Goal: Task Accomplishment & Management: Manage account settings

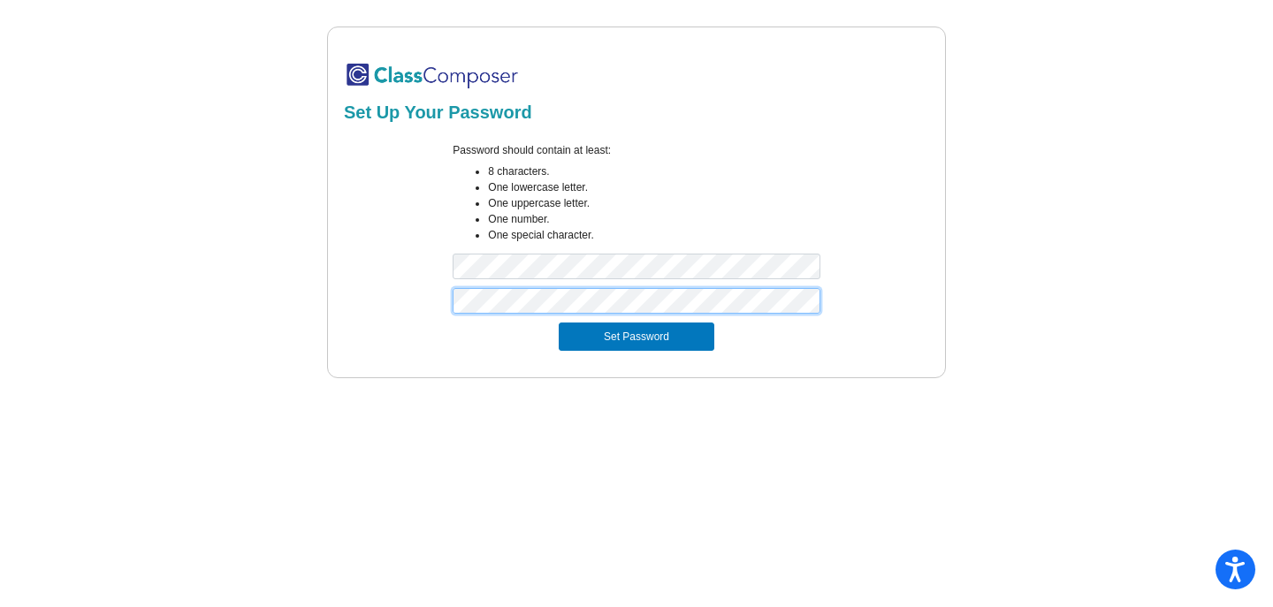
click at [559, 323] on button "Set Password" at bounding box center [637, 337] width 156 height 28
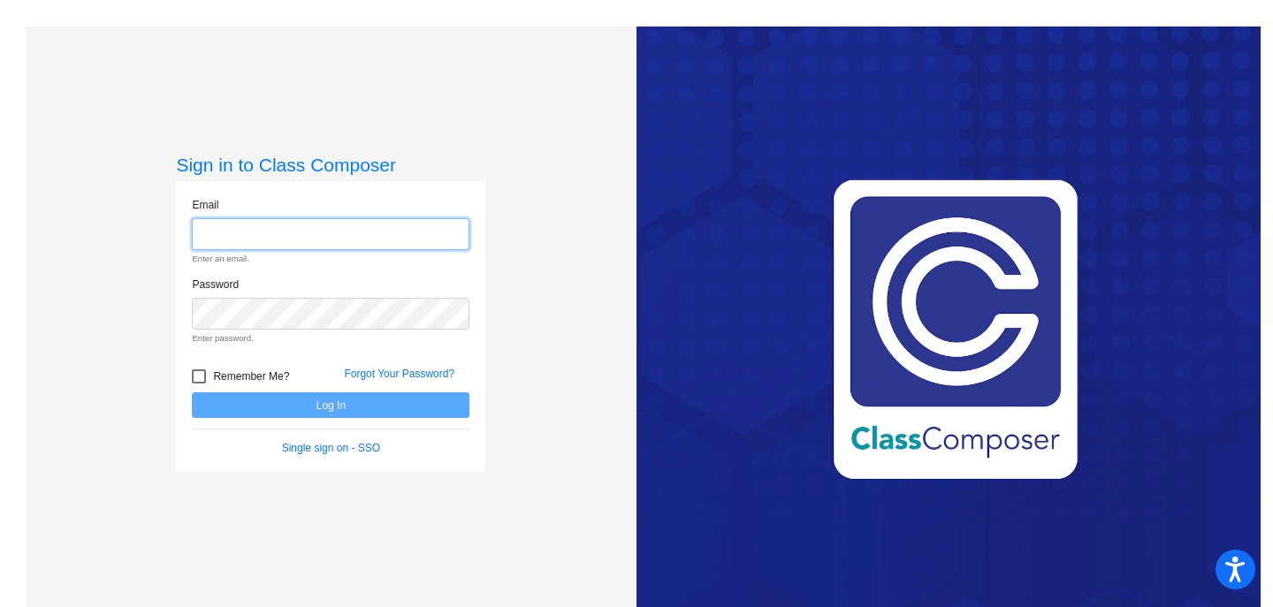
click at [261, 240] on input "email" at bounding box center [331, 234] width 278 height 33
click at [316, 238] on input "email" at bounding box center [331, 234] width 278 height 33
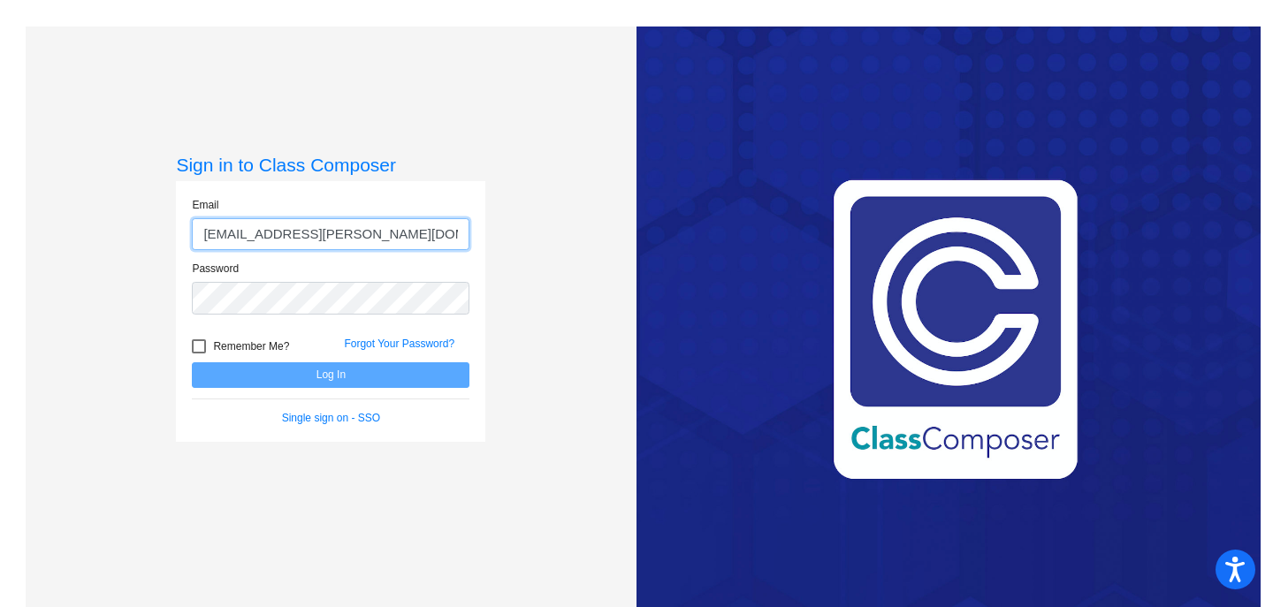
type input "[EMAIL_ADDRESS][PERSON_NAME][DOMAIN_NAME]"
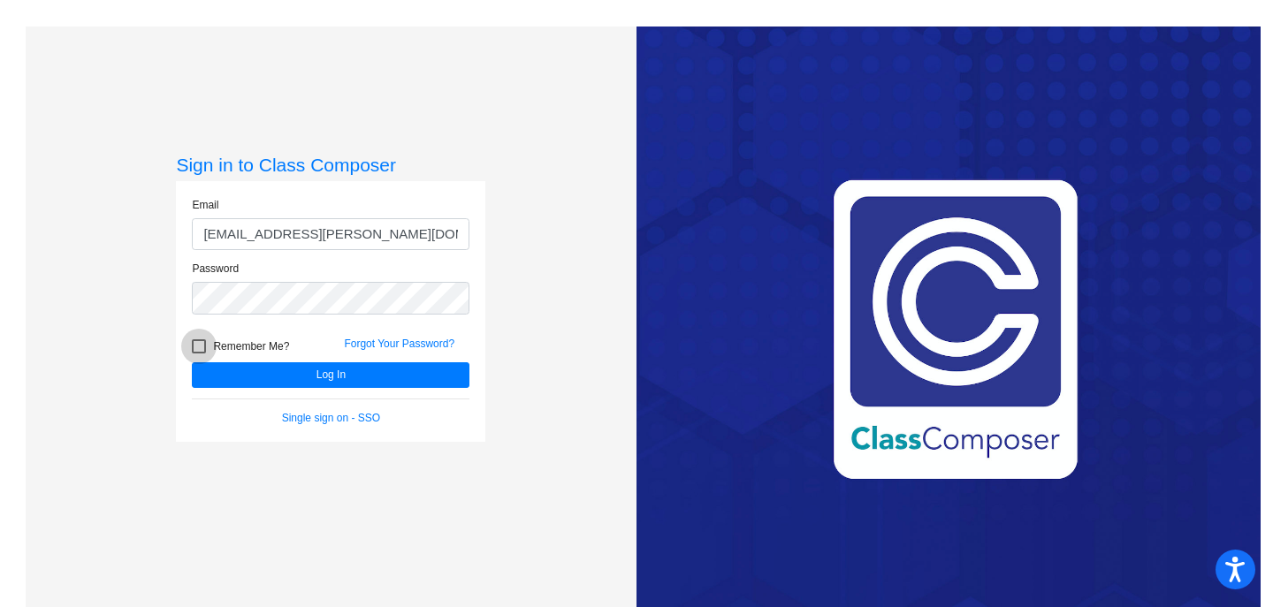
click at [194, 344] on div at bounding box center [199, 346] width 14 height 14
click at [198, 354] on input "Remember Me?" at bounding box center [198, 354] width 1 height 1
checkbox input "true"
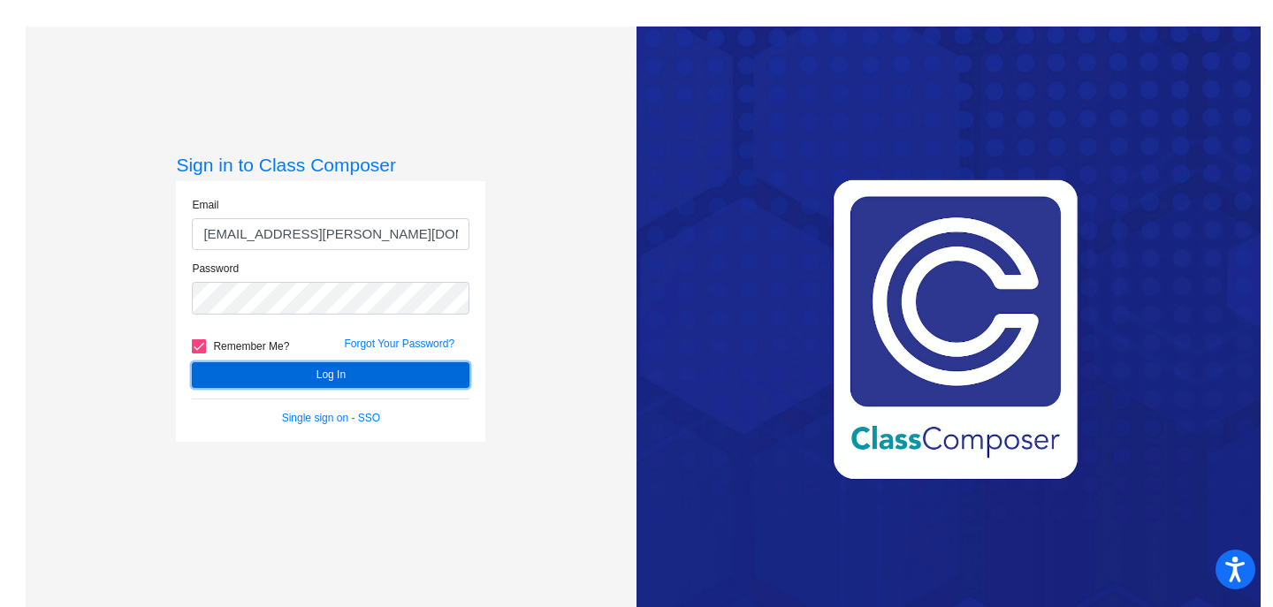
click at [273, 365] on button "Log In" at bounding box center [331, 375] width 278 height 26
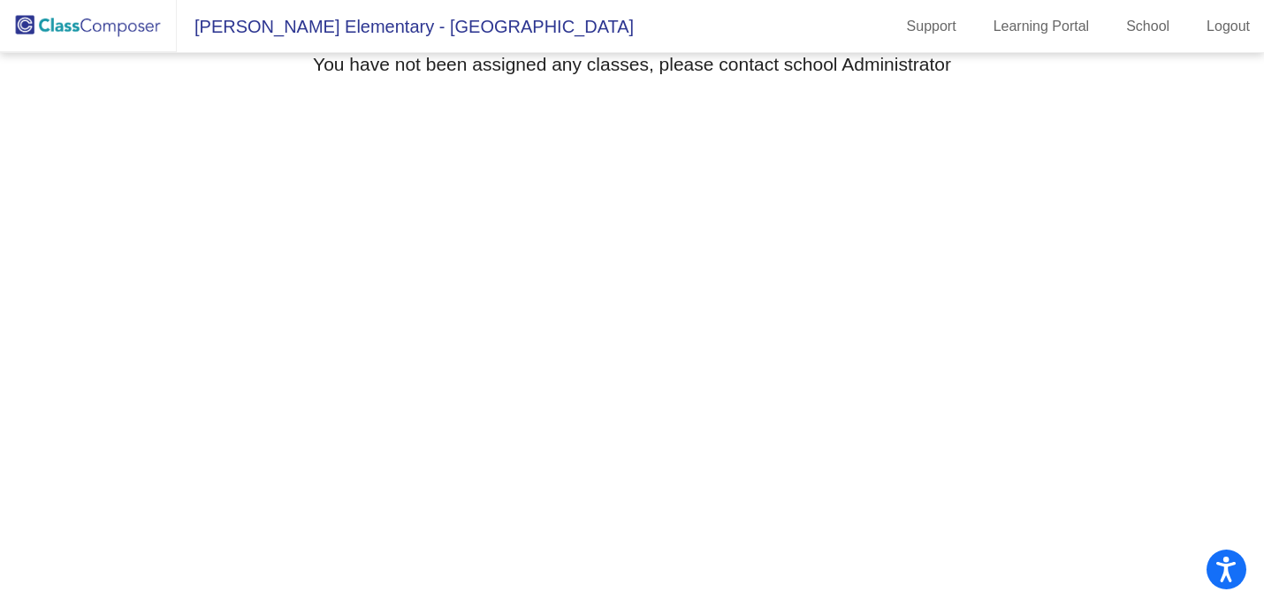
click at [957, 270] on mat-sidenav-content "Select Grade You have not been assigned any classes, please contact school Admi…" at bounding box center [632, 330] width 1264 height 554
click at [508, 35] on mat-toolbar "[PERSON_NAME] Elementary - Alina Support Learning Portal School Logout" at bounding box center [632, 26] width 1264 height 53
click at [663, 23] on mat-toolbar "[PERSON_NAME] Elementary - Alina Support Learning Portal School Logout" at bounding box center [632, 26] width 1264 height 53
click at [1023, 38] on link "Learning Portal" at bounding box center [1041, 26] width 125 height 28
